Goal: Information Seeking & Learning: Learn about a topic

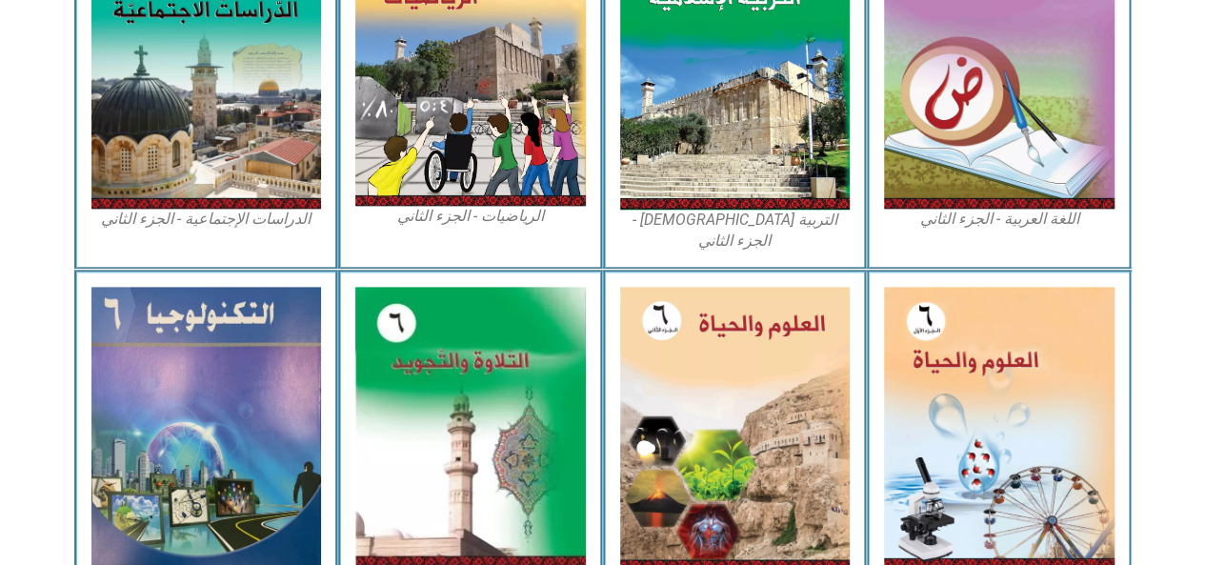
scroll to position [1073, 0]
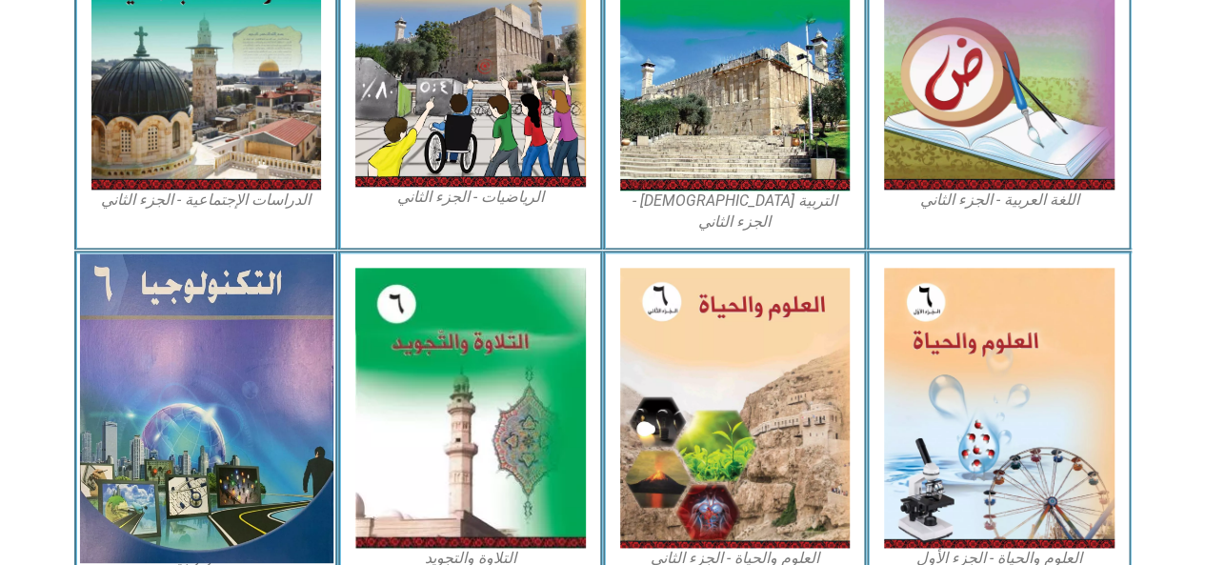
click at [219, 366] on img at bounding box center [205, 407] width 253 height 309
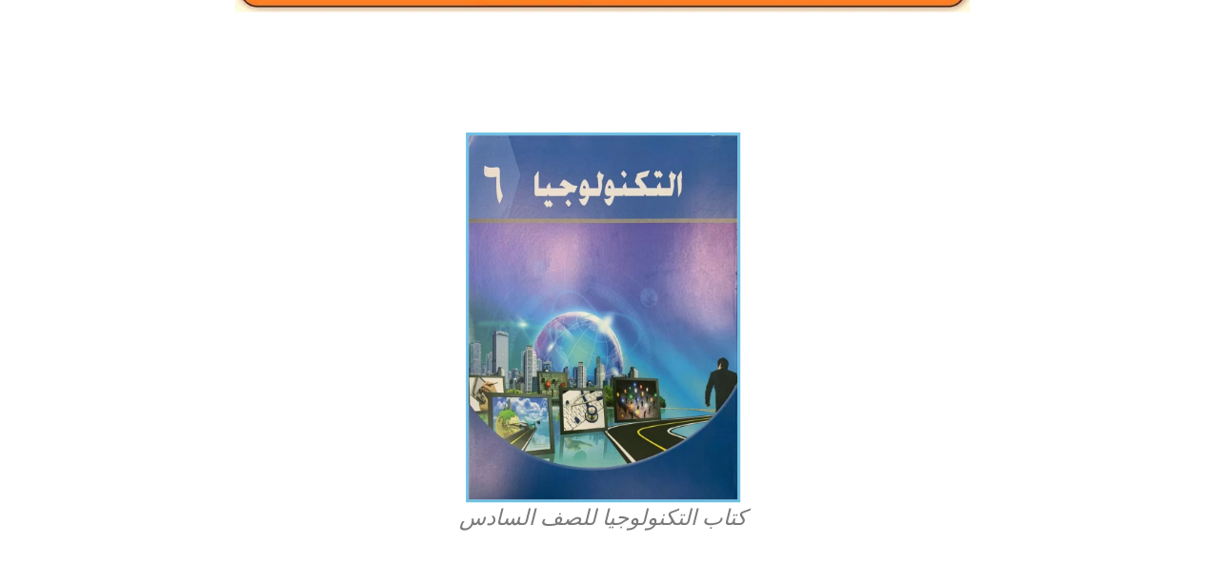
scroll to position [434, 0]
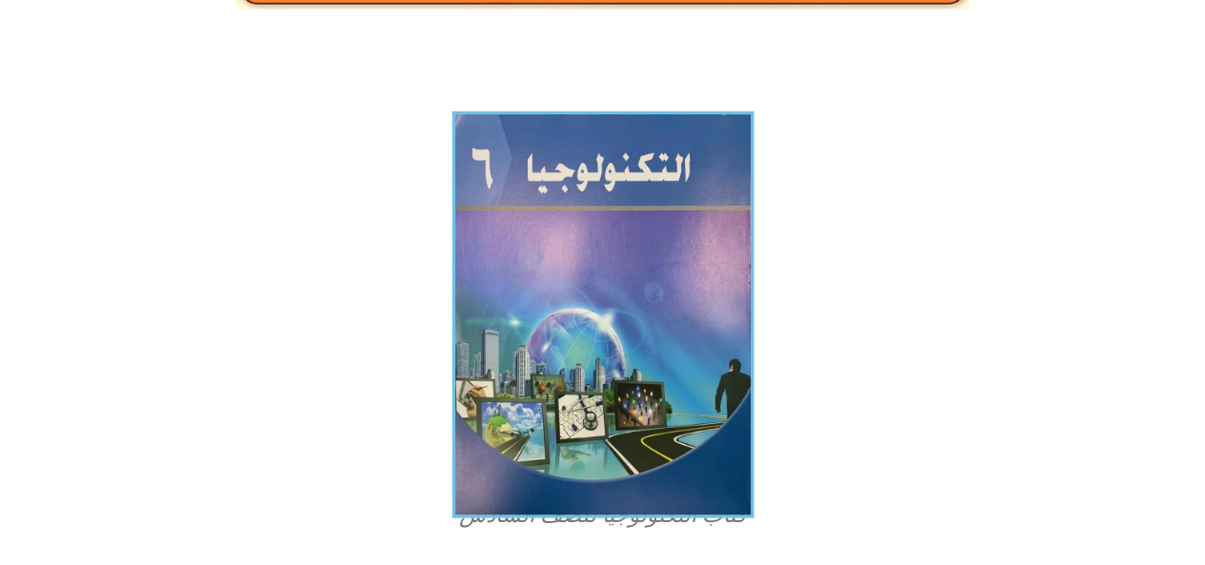
click at [614, 513] on img at bounding box center [603, 314] width 302 height 407
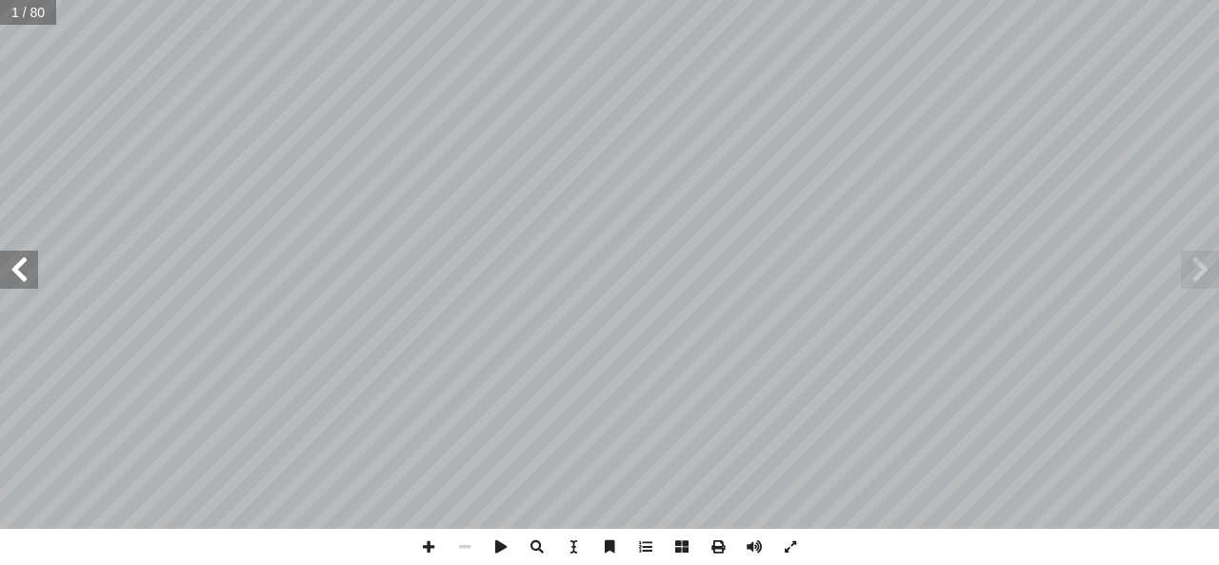
click at [11, 270] on span at bounding box center [19, 270] width 38 height 38
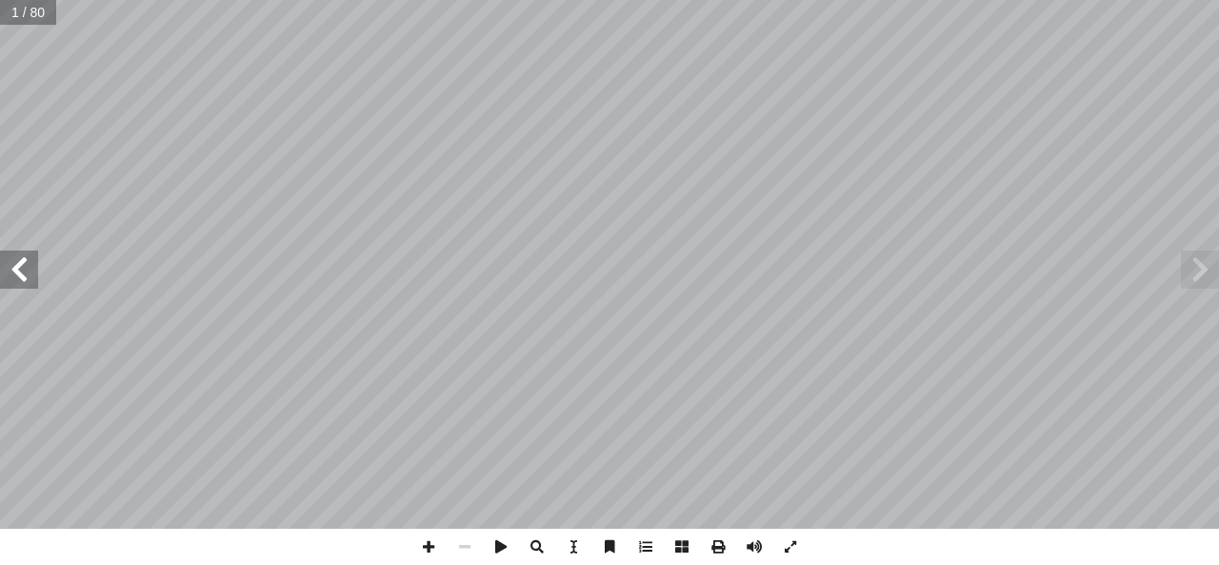
click at [11, 270] on span at bounding box center [19, 270] width 38 height 38
click at [1208, 264] on span at bounding box center [1200, 270] width 38 height 38
